Goal: Information Seeking & Learning: Learn about a topic

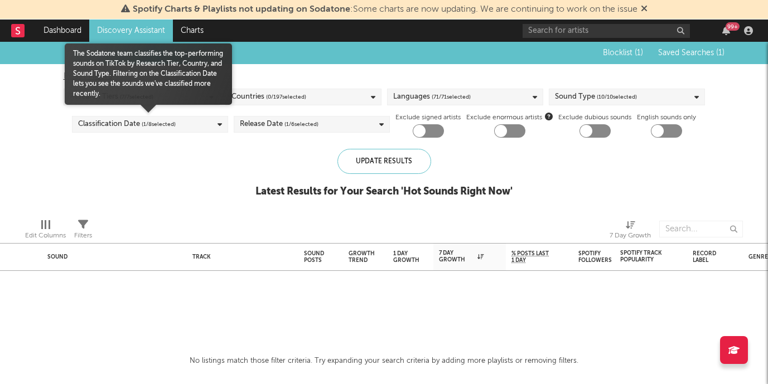
click at [198, 124] on div "Classification Date ( 1 / 8 selected)" at bounding box center [150, 124] width 156 height 17
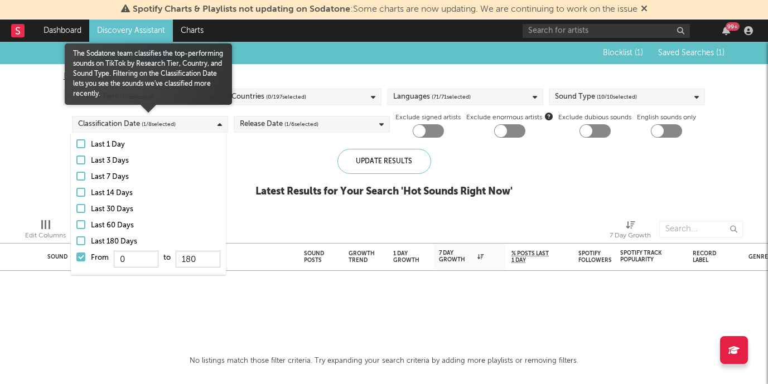
click at [80, 254] on div at bounding box center [80, 257] width 9 height 9
click at [76, 254] on input "From 0 to 180" at bounding box center [76, 261] width 0 height 18
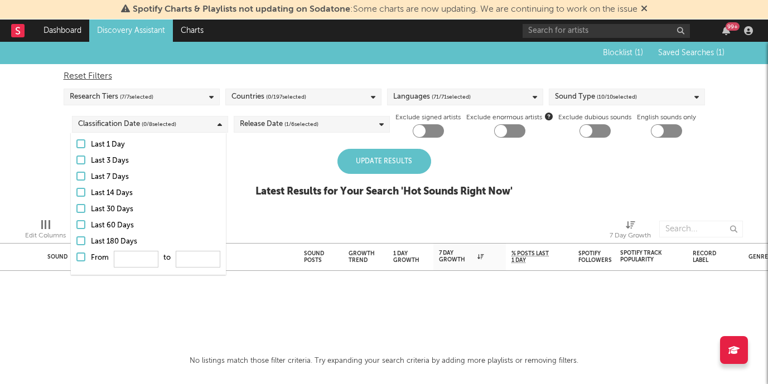
click at [353, 149] on div "Update Results" at bounding box center [384, 161] width 94 height 25
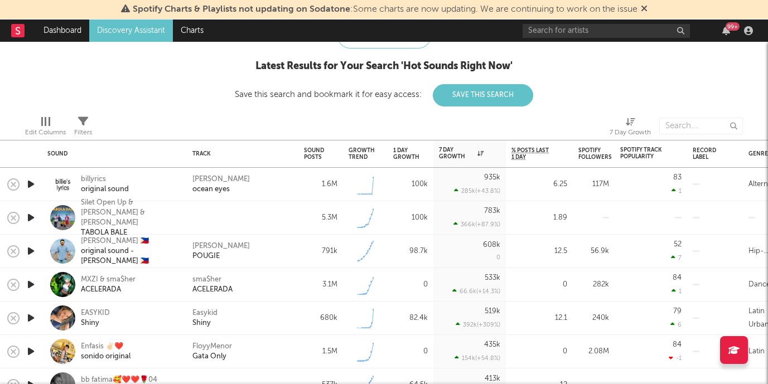
click at [42, 183] on div "billyrics original sound" at bounding box center [114, 184] width 145 height 33
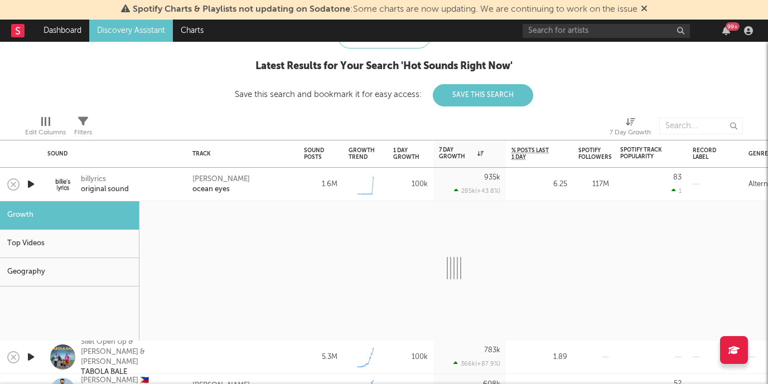
click at [41, 183] on div at bounding box center [31, 184] width 22 height 33
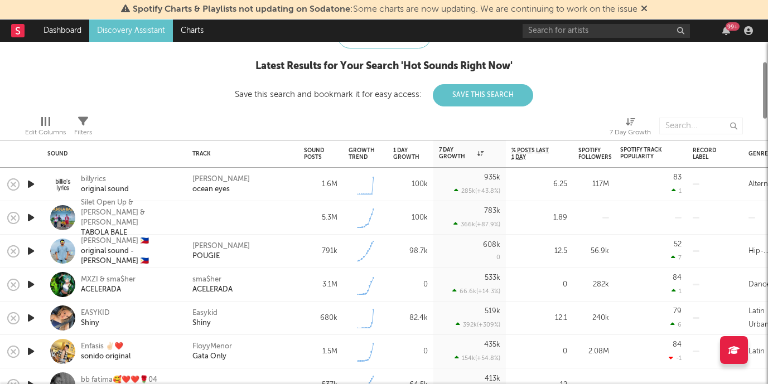
click at [35, 183] on icon "button" at bounding box center [31, 184] width 12 height 14
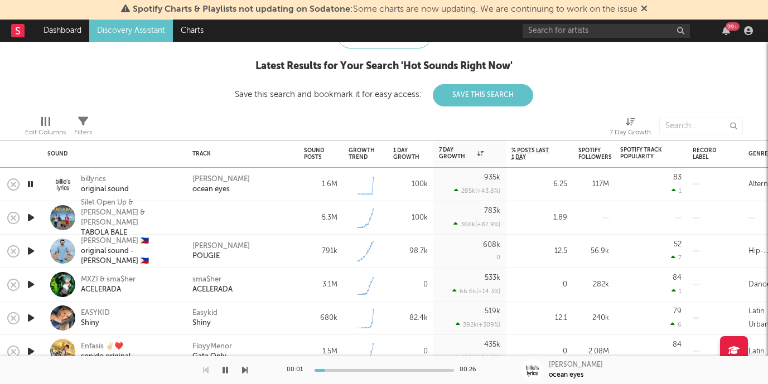
click at [28, 220] on icon "button" at bounding box center [31, 218] width 12 height 14
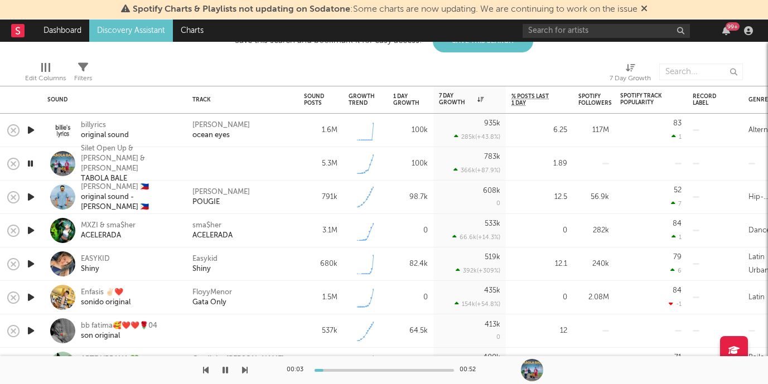
click at [29, 196] on icon "button" at bounding box center [31, 197] width 12 height 14
click at [33, 229] on icon "button" at bounding box center [31, 231] width 12 height 14
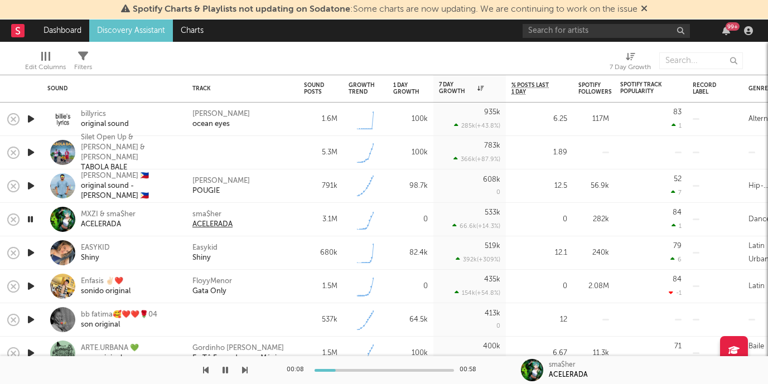
click at [199, 224] on div "ACELERADA" at bounding box center [212, 225] width 40 height 10
click at [116, 228] on div "ACELERADA" at bounding box center [108, 225] width 55 height 10
click at [27, 258] on icon "button" at bounding box center [31, 253] width 12 height 14
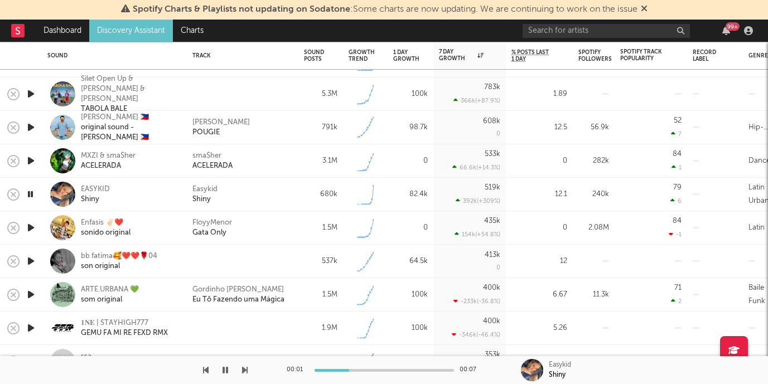
click at [33, 225] on icon "button" at bounding box center [31, 228] width 12 height 14
click at [27, 260] on icon "button" at bounding box center [31, 261] width 12 height 14
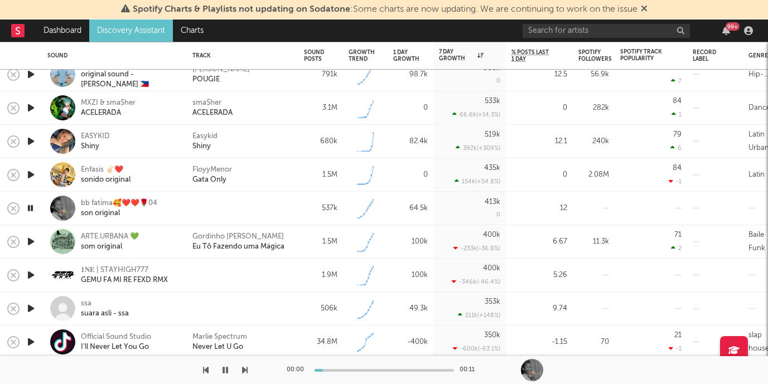
click at [32, 243] on icon "button" at bounding box center [31, 242] width 12 height 14
click at [31, 273] on icon "button" at bounding box center [31, 275] width 12 height 14
click at [29, 310] on icon "button" at bounding box center [31, 309] width 12 height 14
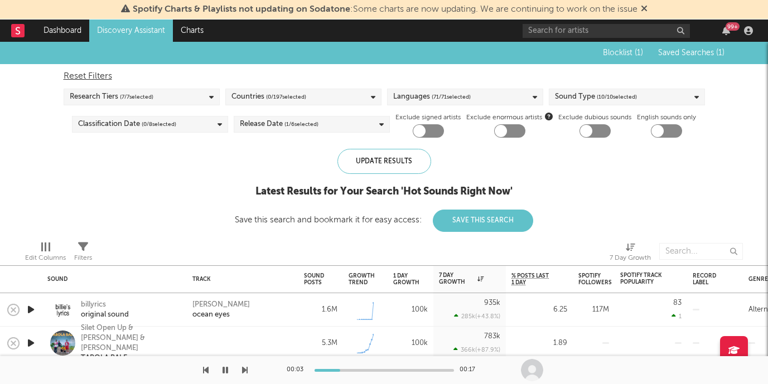
click at [351, 99] on div "Countries ( 0 / 197 selected)" at bounding box center [303, 97] width 156 height 17
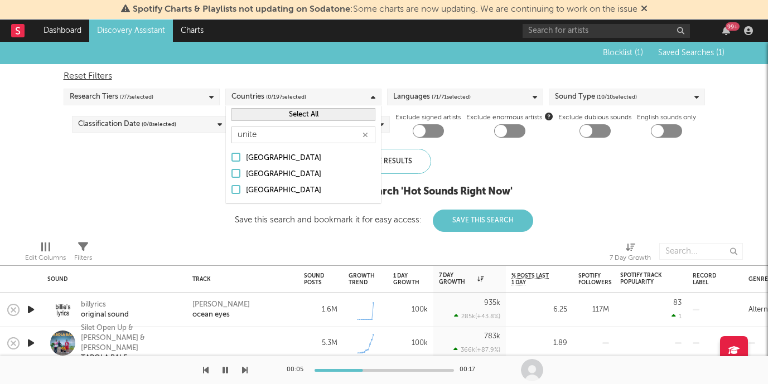
type input "unite"
click at [325, 174] on div "[GEOGRAPHIC_DATA]" at bounding box center [310, 174] width 129 height 13
click at [231, 174] on input "[GEOGRAPHIC_DATA]" at bounding box center [231, 174] width 0 height 13
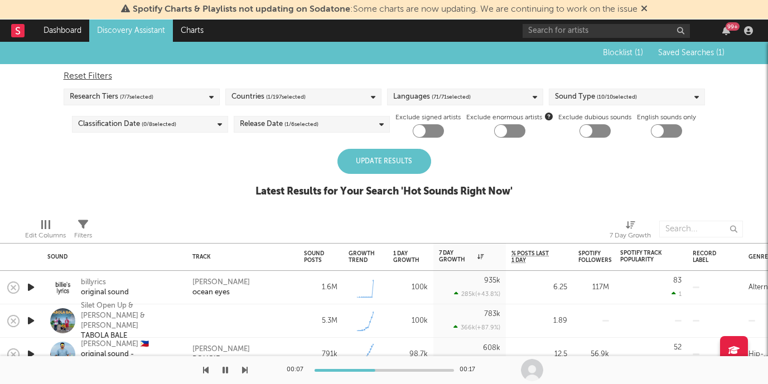
click at [416, 164] on div "Update Results" at bounding box center [384, 161] width 94 height 25
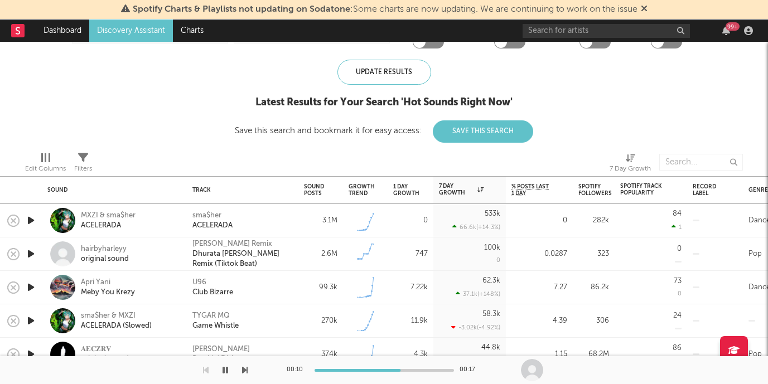
click at [26, 219] on icon "button" at bounding box center [31, 221] width 12 height 14
click at [28, 250] on icon "button" at bounding box center [31, 254] width 12 height 14
click at [32, 282] on icon "button" at bounding box center [31, 288] width 12 height 14
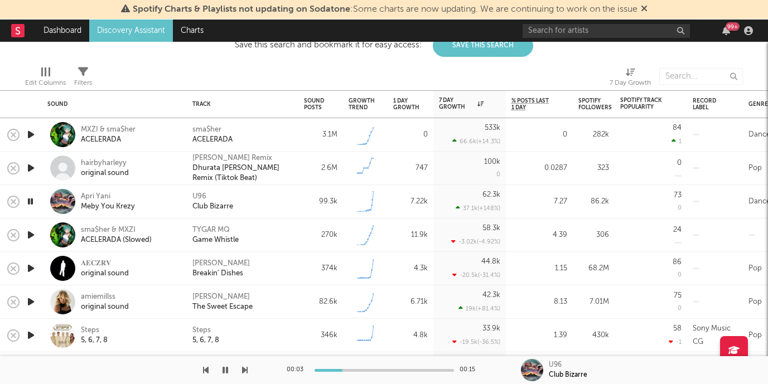
click at [32, 262] on icon "button" at bounding box center [31, 269] width 12 height 14
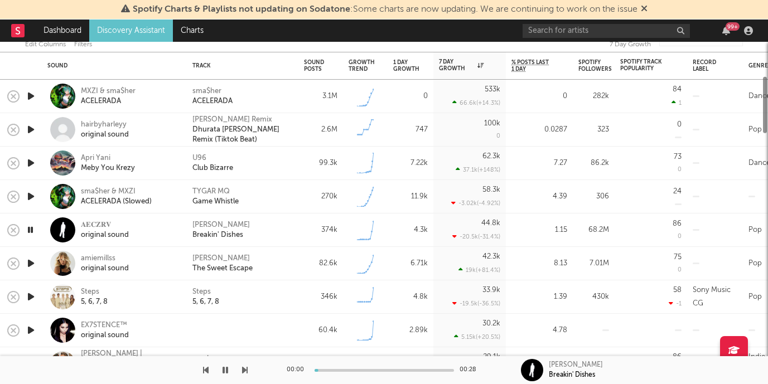
click at [32, 262] on icon "button" at bounding box center [31, 264] width 12 height 14
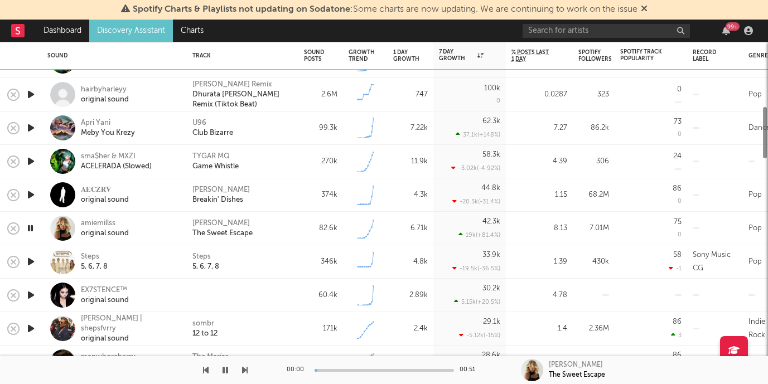
click at [32, 262] on icon "button" at bounding box center [31, 262] width 12 height 14
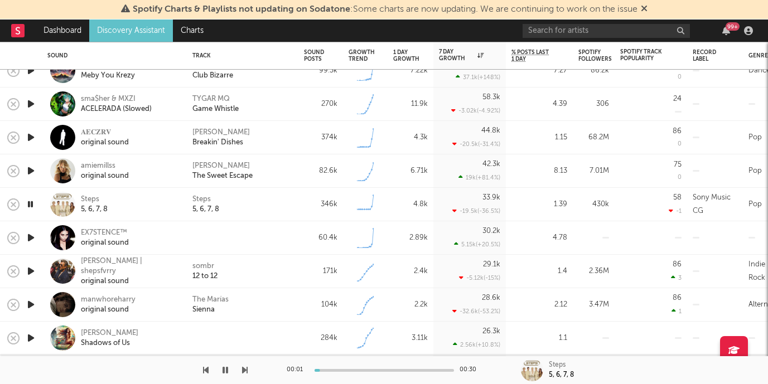
click at [35, 239] on icon "button" at bounding box center [31, 238] width 12 height 14
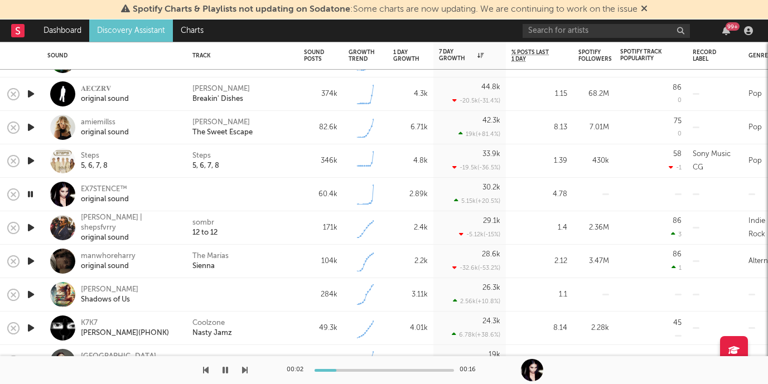
click at [29, 219] on div at bounding box center [31, 227] width 22 height 33
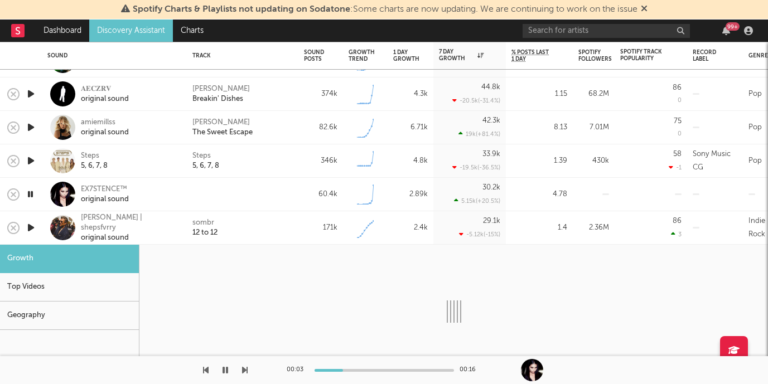
click at [30, 226] on icon "button" at bounding box center [31, 228] width 12 height 14
click at [45, 232] on div "[PERSON_NAME] | shepsfvrry original sound" at bounding box center [114, 227] width 145 height 33
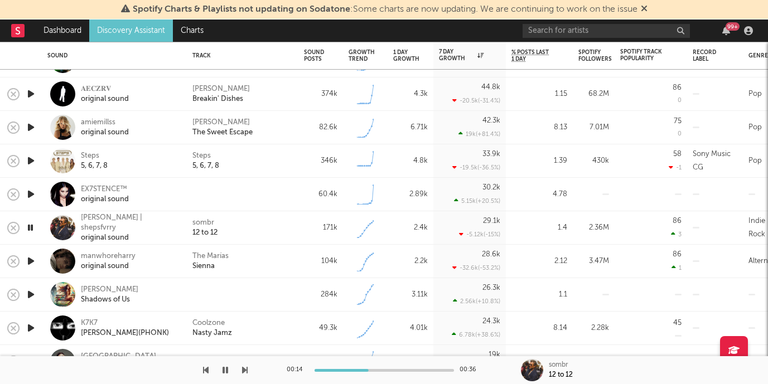
click at [36, 256] on icon "button" at bounding box center [31, 261] width 12 height 14
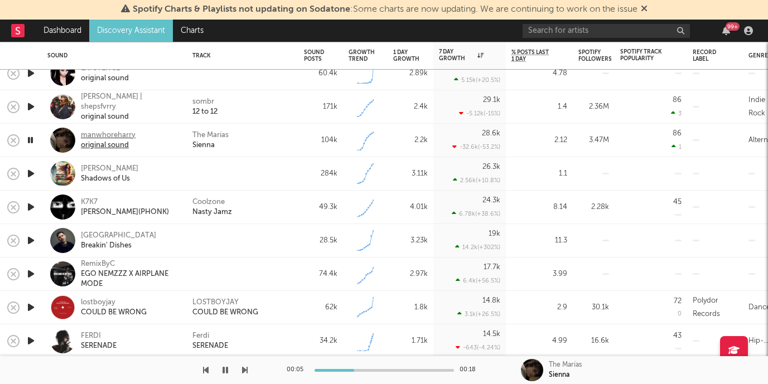
click at [108, 141] on div "original sound" at bounding box center [108, 146] width 55 height 10
click at [32, 141] on icon "button" at bounding box center [30, 140] width 11 height 14
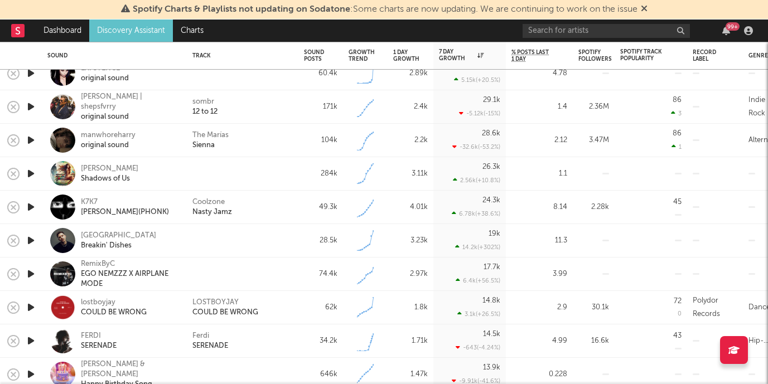
click at [38, 275] on div at bounding box center [31, 274] width 22 height 33
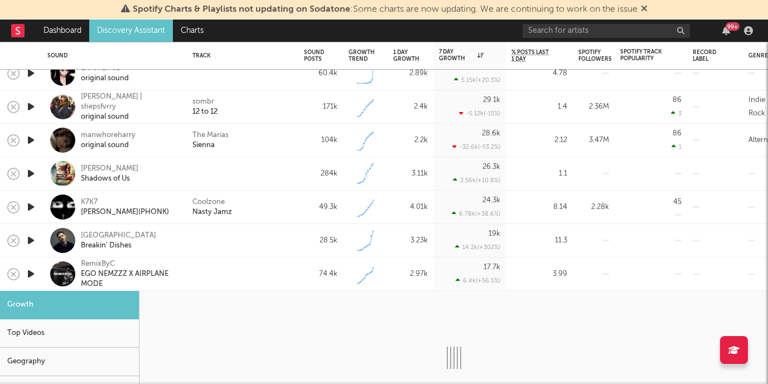
click at [38, 275] on div at bounding box center [31, 274] width 22 height 33
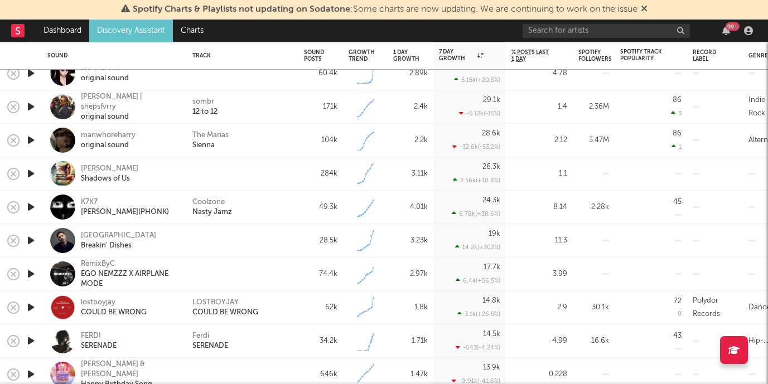
click at [34, 273] on icon "button" at bounding box center [31, 274] width 12 height 14
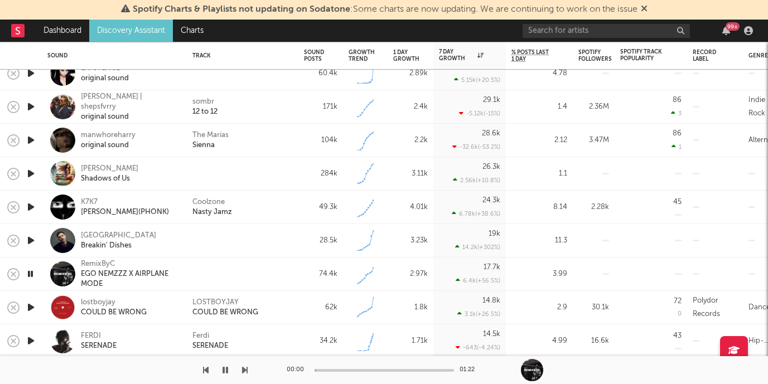
click at [31, 307] on icon "button" at bounding box center [31, 308] width 12 height 14
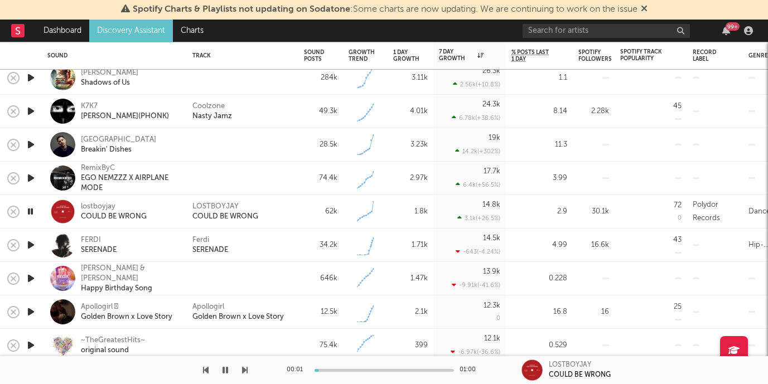
click at [31, 239] on icon "button" at bounding box center [31, 245] width 12 height 14
click at [27, 283] on icon "button" at bounding box center [31, 279] width 12 height 14
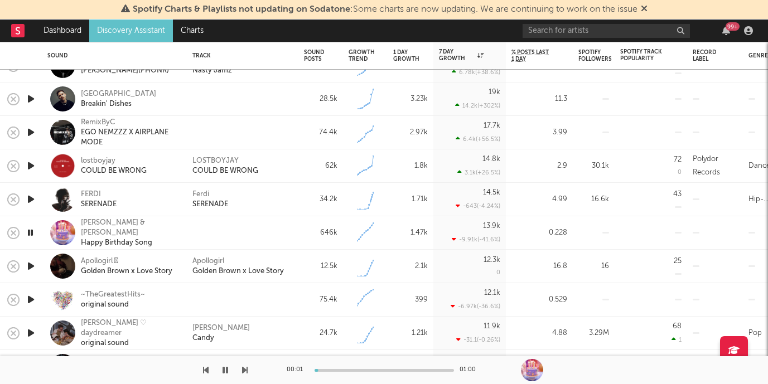
click at [29, 267] on icon "button" at bounding box center [31, 266] width 12 height 14
click at [29, 267] on icon "button" at bounding box center [30, 266] width 11 height 14
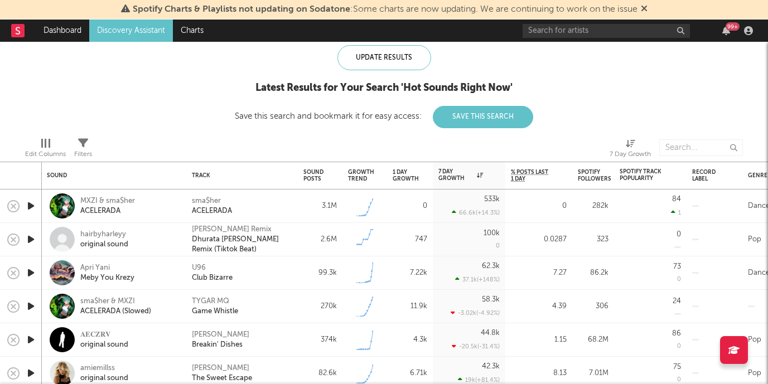
click at [33, 208] on icon "button" at bounding box center [31, 206] width 12 height 14
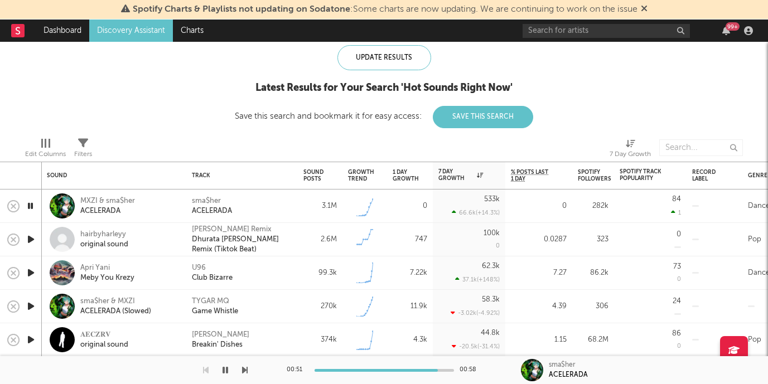
click at [224, 370] on icon "button" at bounding box center [226, 370] width 6 height 9
